Goal: Information Seeking & Learning: Learn about a topic

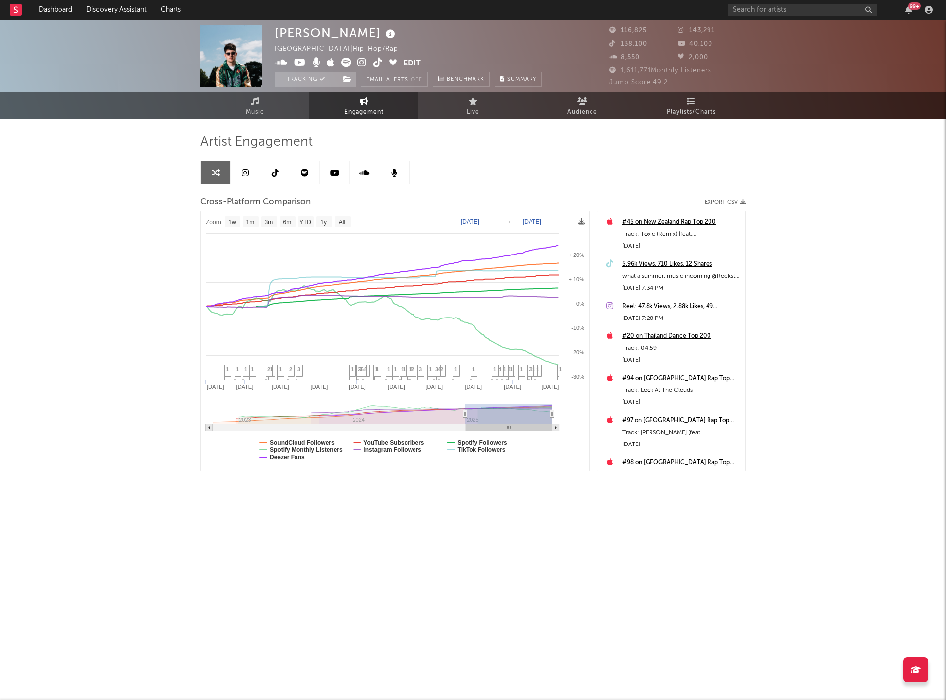
select select "1w"
click at [757, 13] on input "text" at bounding box center [802, 10] width 149 height 12
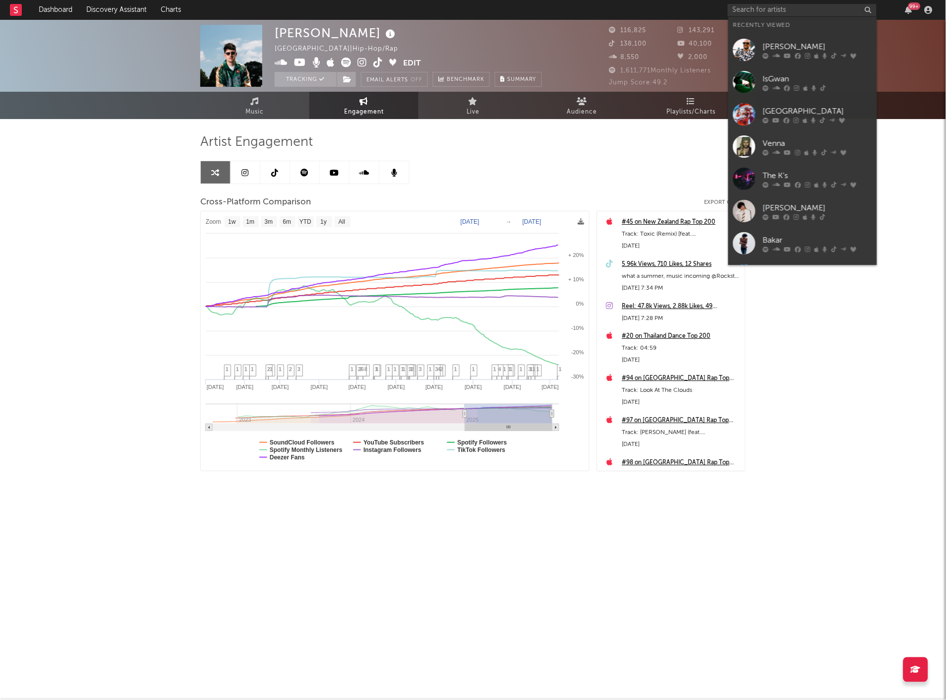
click at [765, 42] on div "[PERSON_NAME]" at bounding box center [817, 47] width 109 height 12
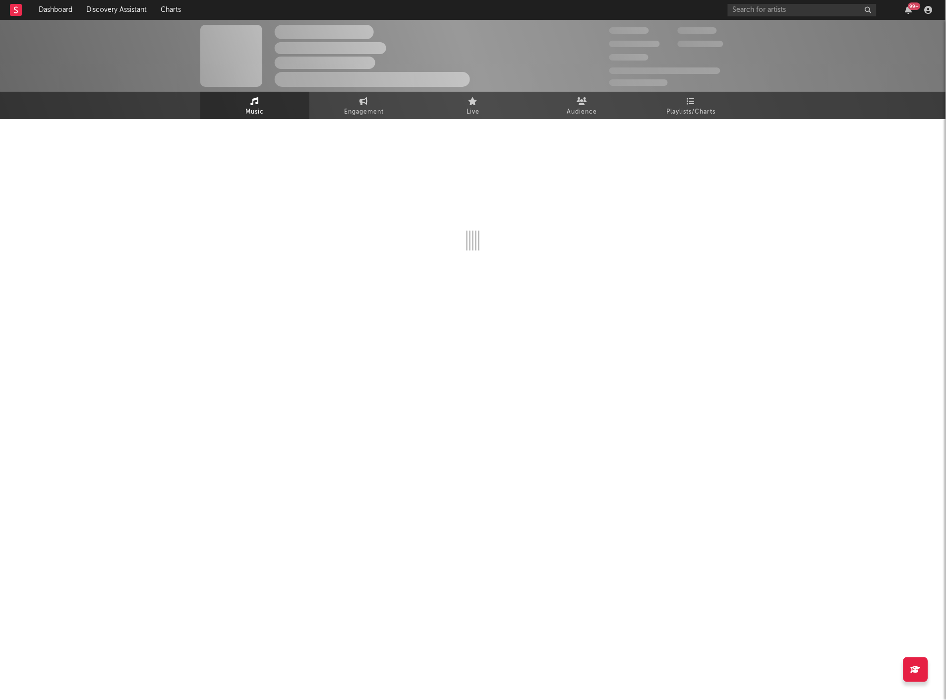
select select "6m"
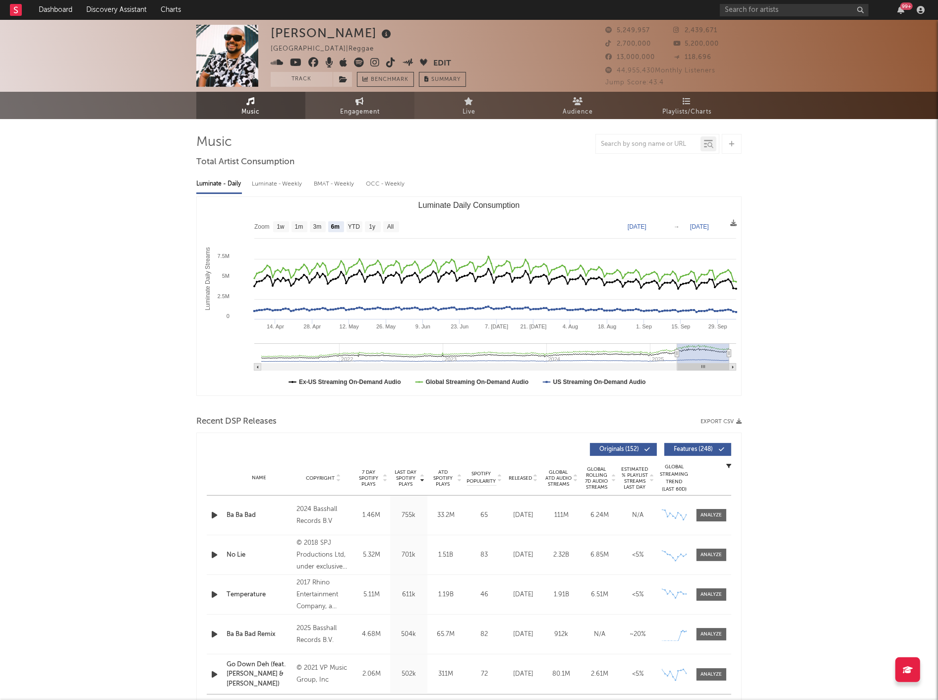
click at [371, 103] on link "Engagement" at bounding box center [360, 105] width 109 height 27
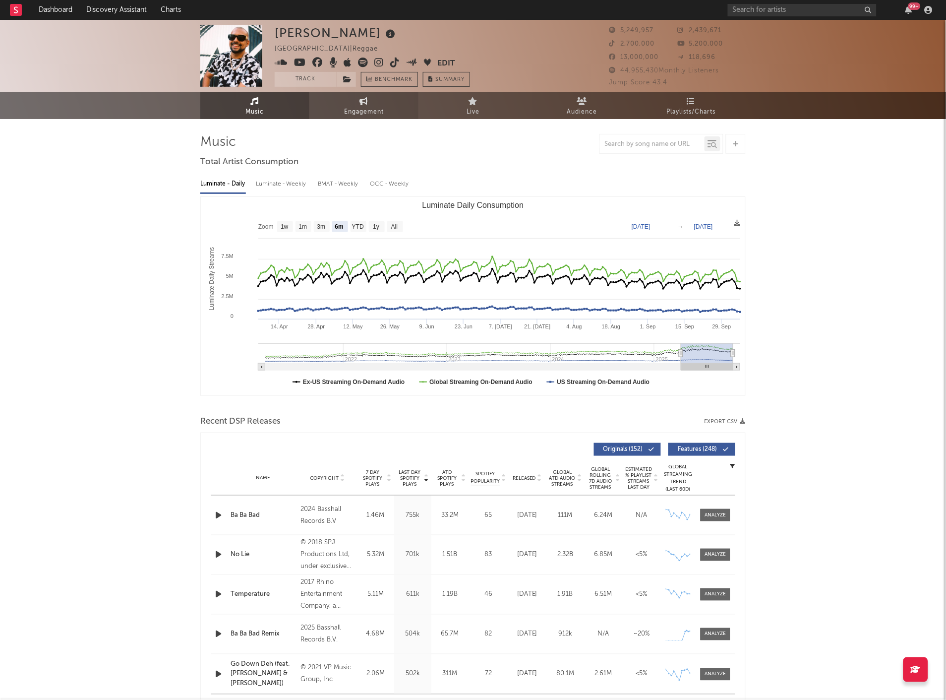
select select "1w"
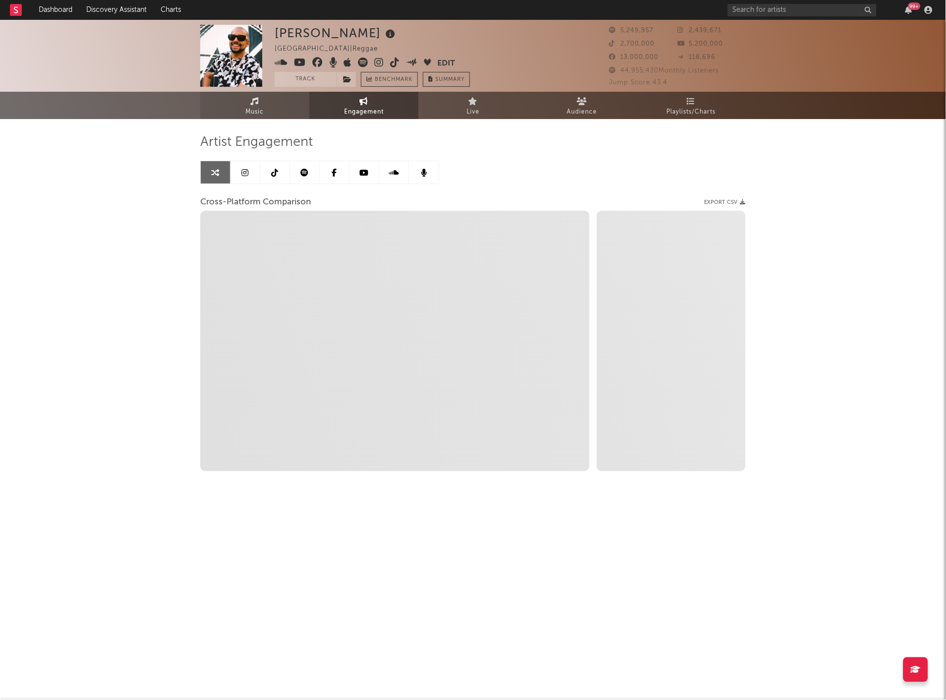
click at [245, 106] on link "Music" at bounding box center [254, 105] width 109 height 27
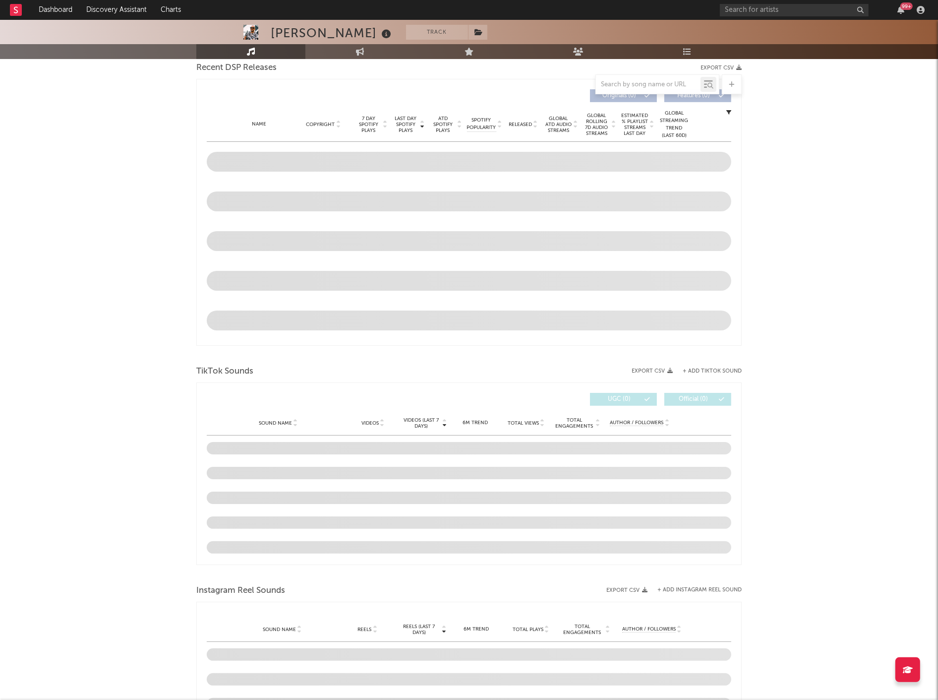
scroll to position [519, 0]
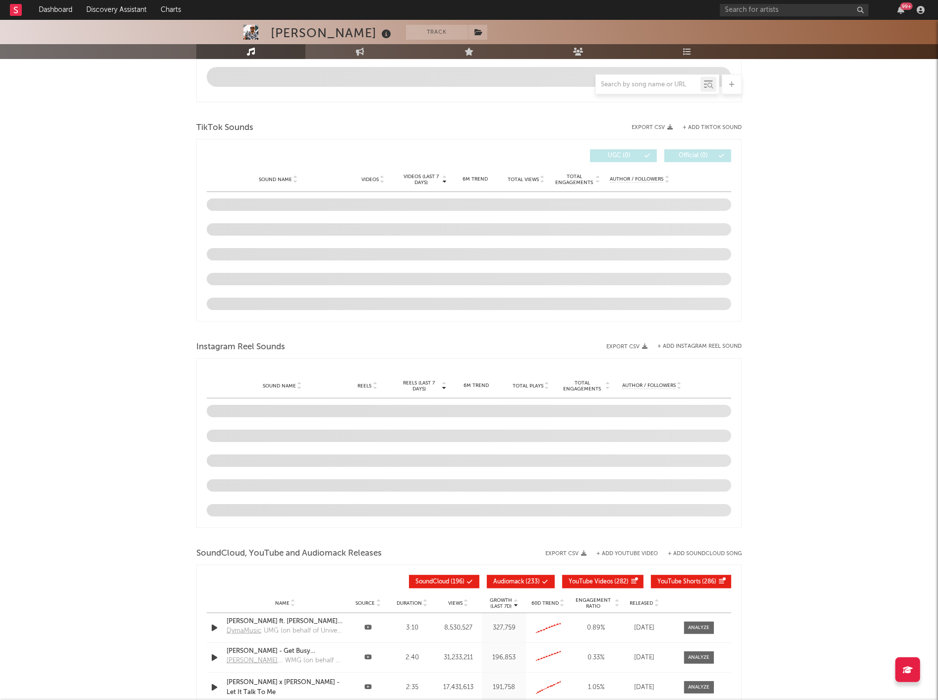
select select "6m"
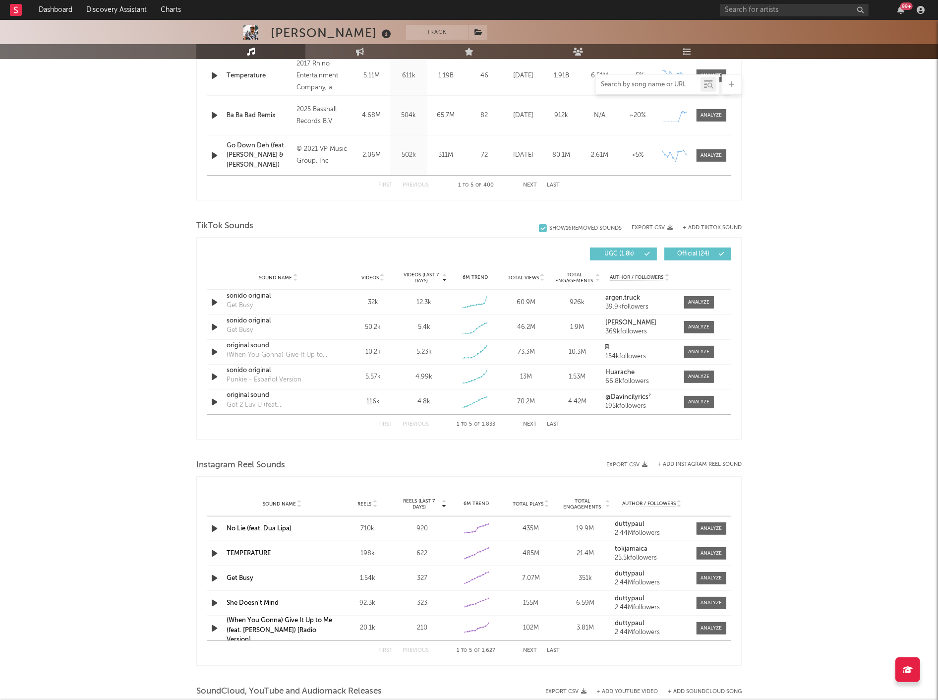
click at [643, 84] on input "text" at bounding box center [648, 85] width 105 height 8
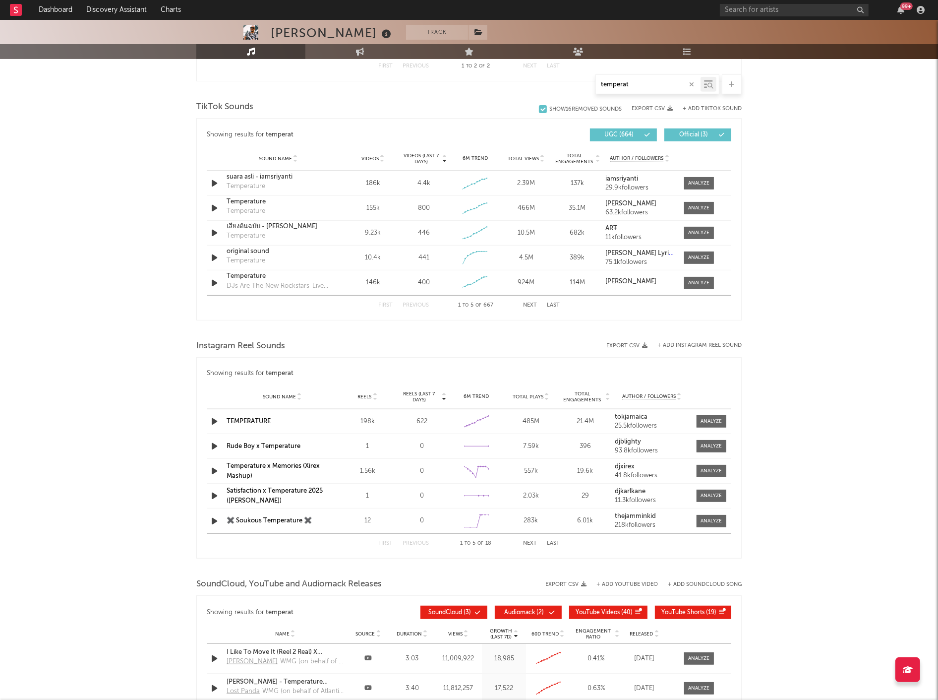
scroll to position [439, 0]
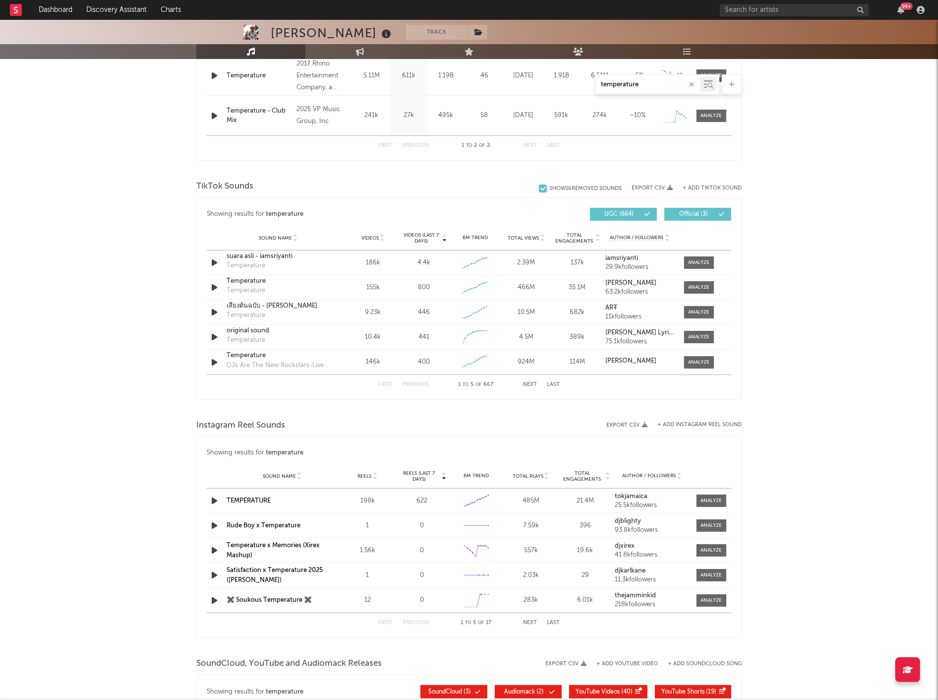
click at [657, 81] on input "temperature" at bounding box center [648, 85] width 105 height 8
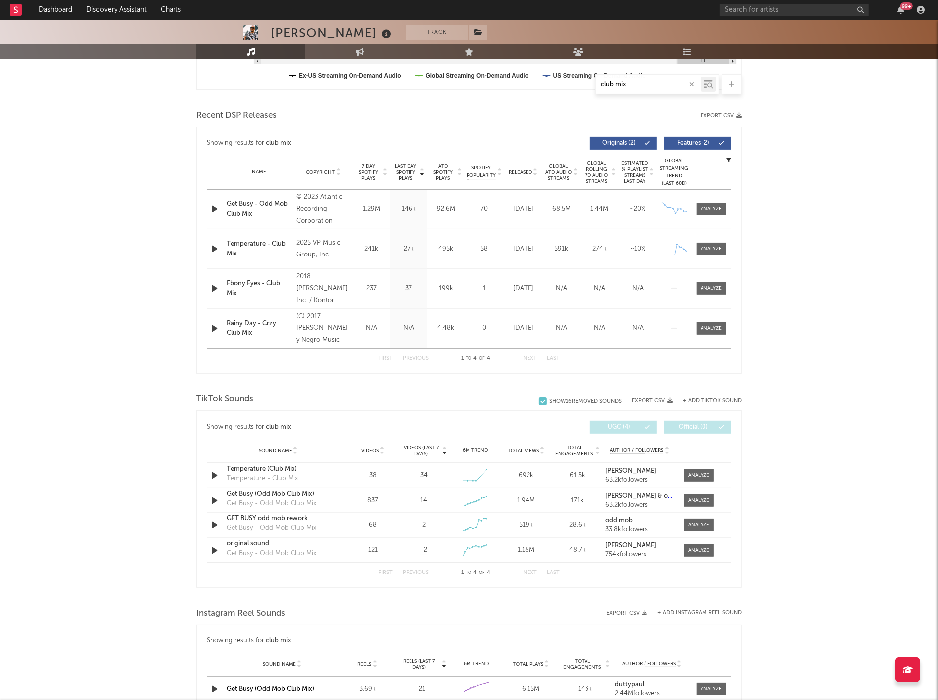
scroll to position [526, 0]
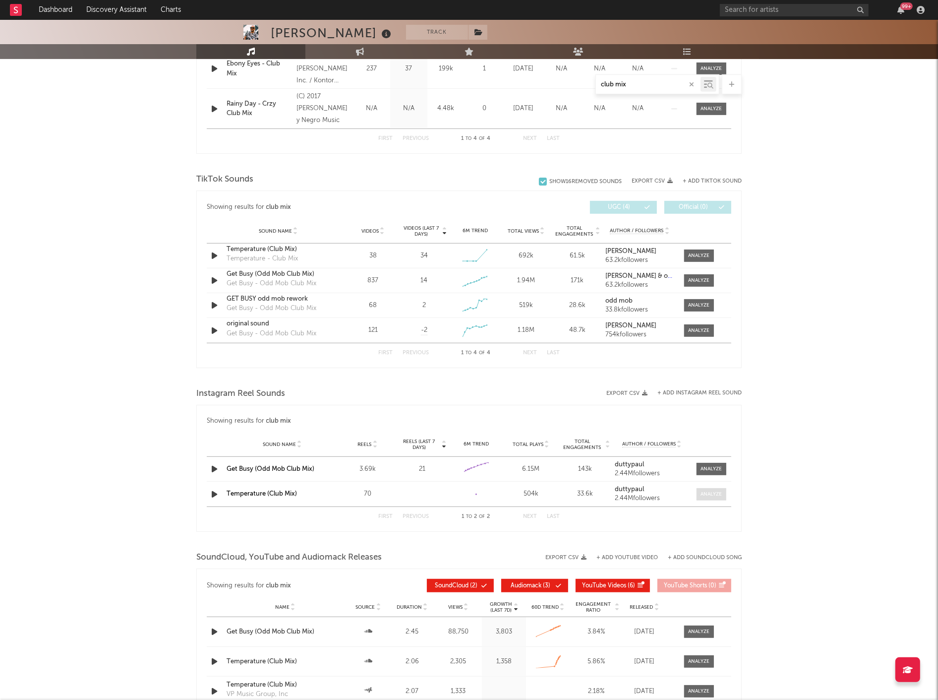
type input "club mix"
click at [700, 495] on span at bounding box center [712, 494] width 30 height 12
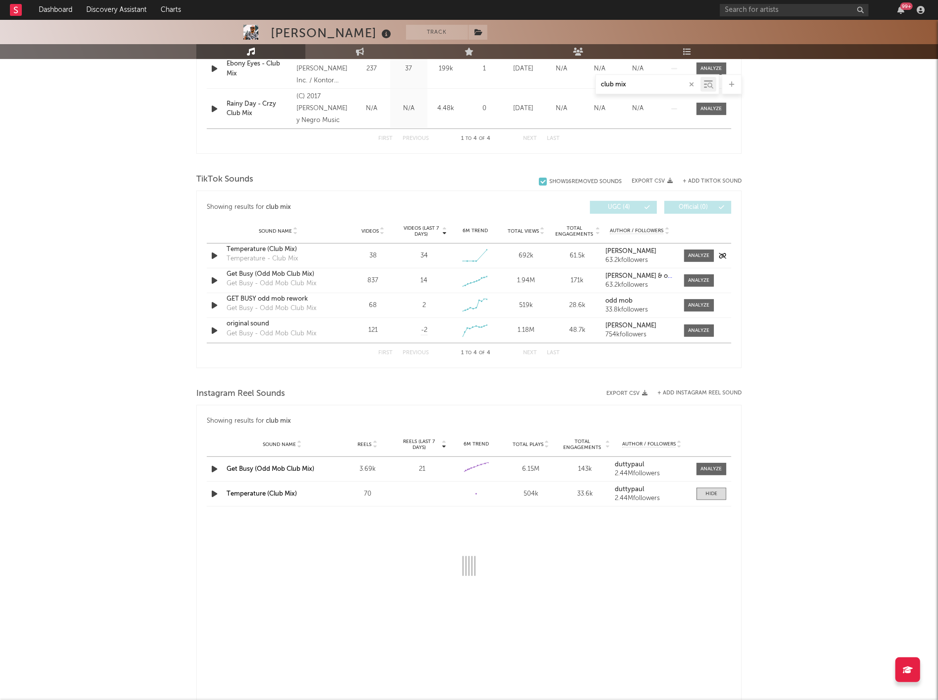
select select "1w"
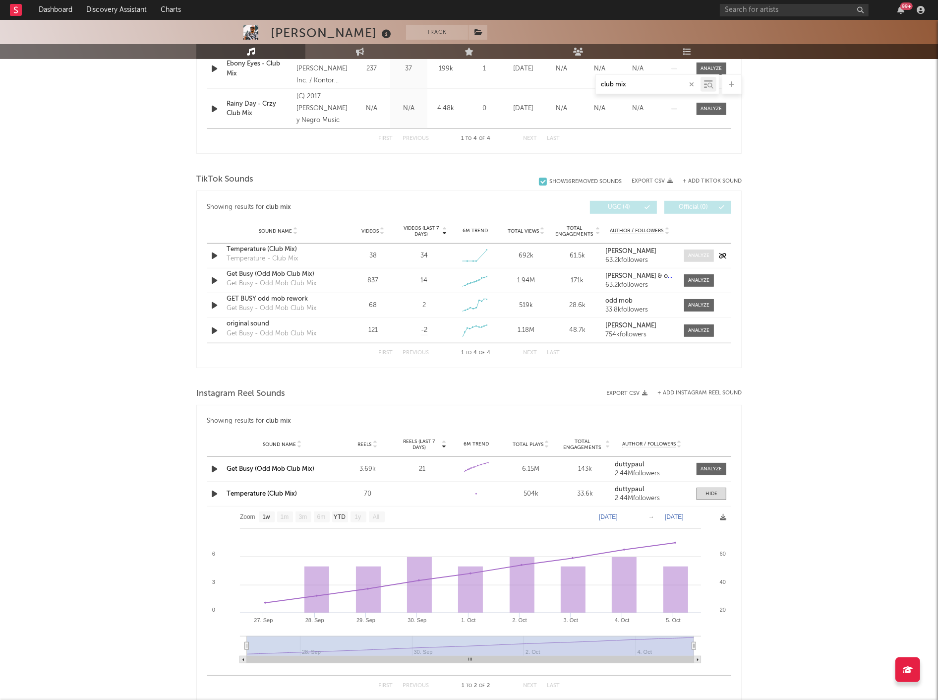
click at [692, 253] on div at bounding box center [699, 255] width 21 height 7
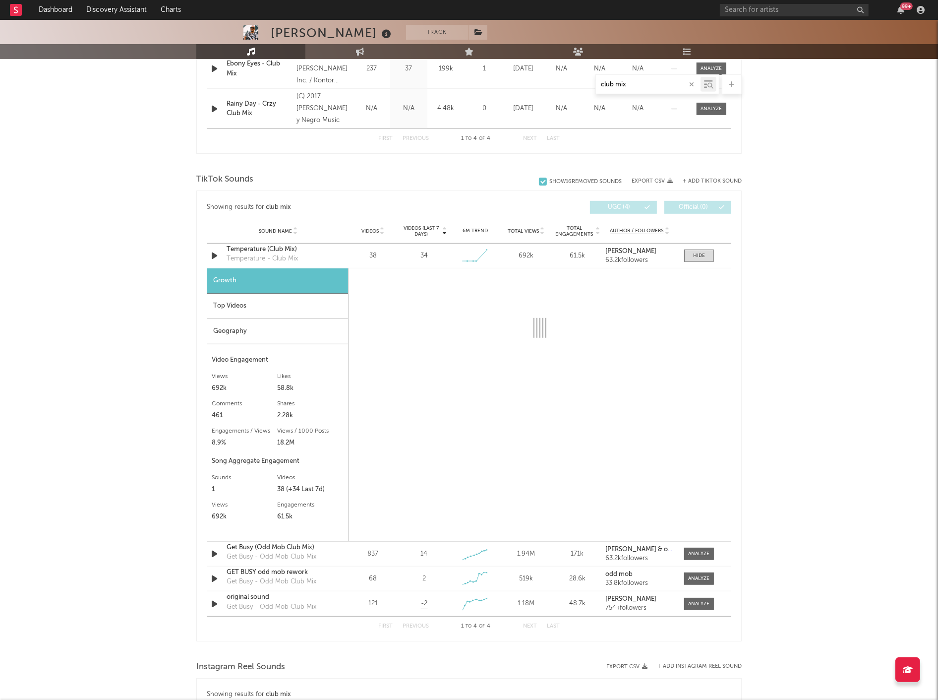
select select "1w"
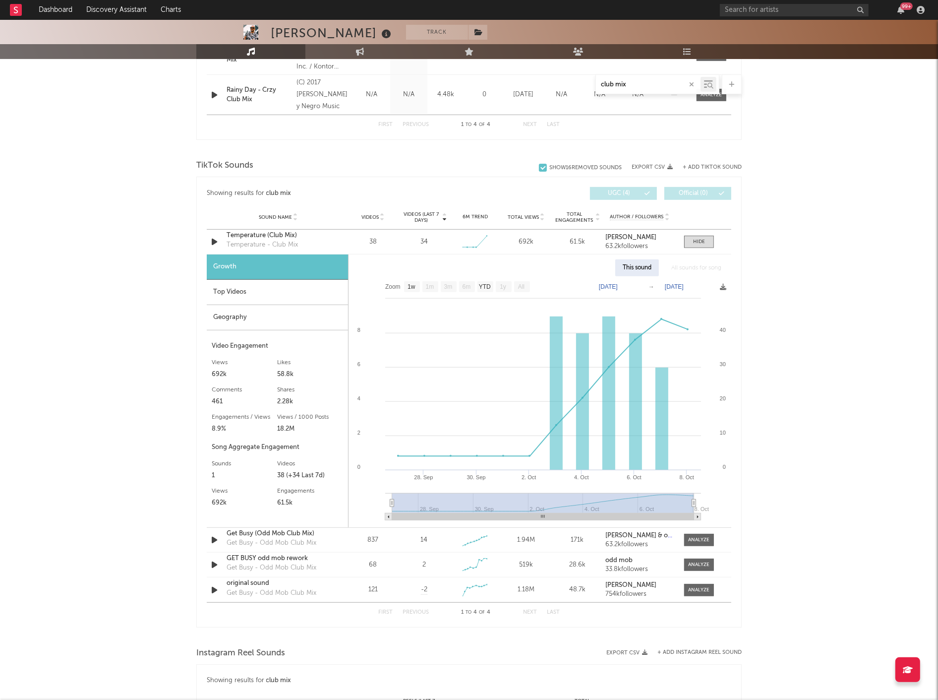
scroll to position [581, 0]
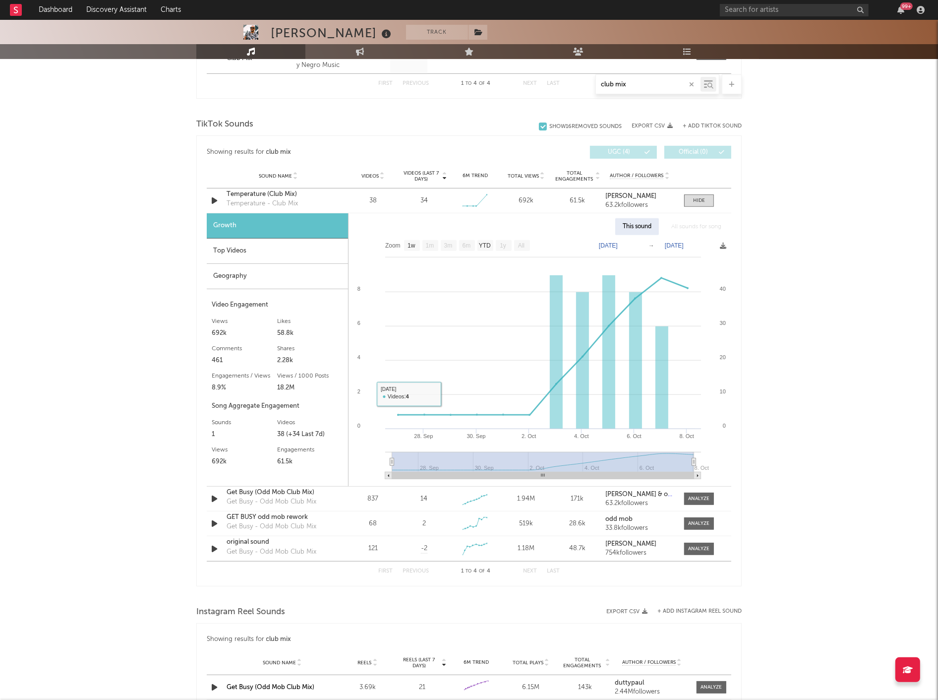
click at [289, 270] on div "Geography" at bounding box center [277, 276] width 141 height 25
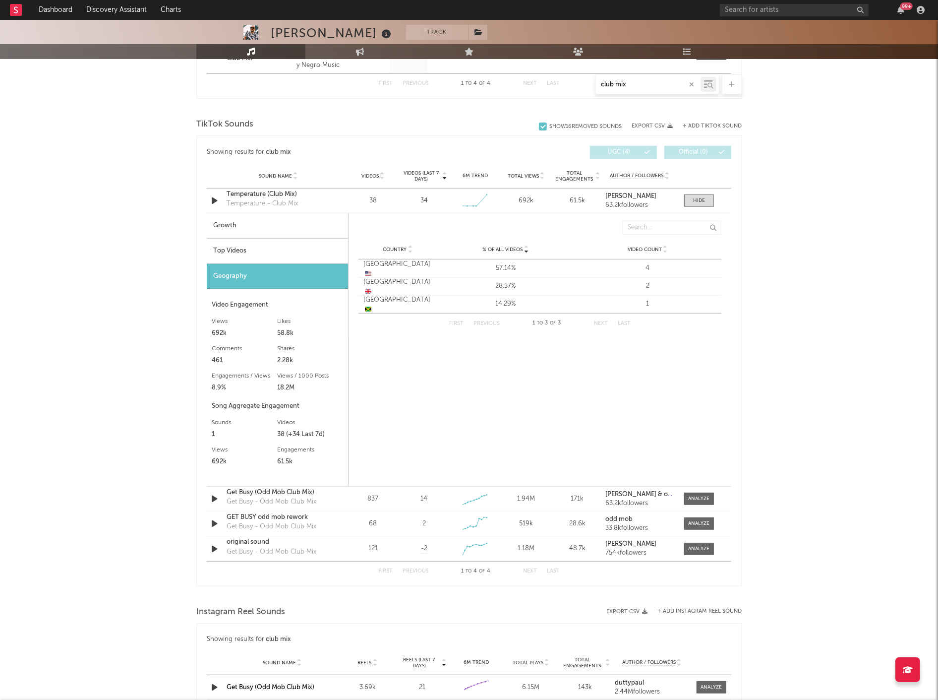
click at [280, 236] on div "Growth" at bounding box center [277, 225] width 141 height 25
select select "1w"
